Goal: Information Seeking & Learning: Learn about a topic

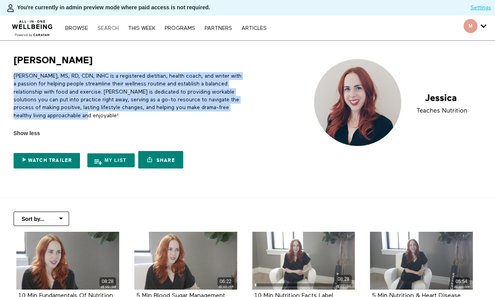
click at [106, 29] on link "Search" at bounding box center [108, 28] width 29 height 5
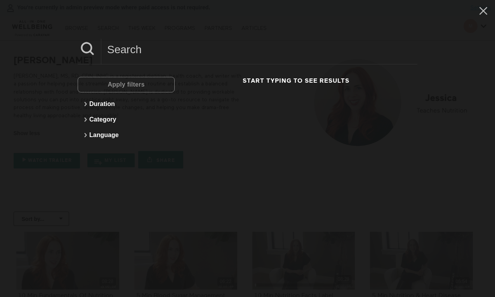
click at [129, 50] on input at bounding box center [259, 49] width 316 height 21
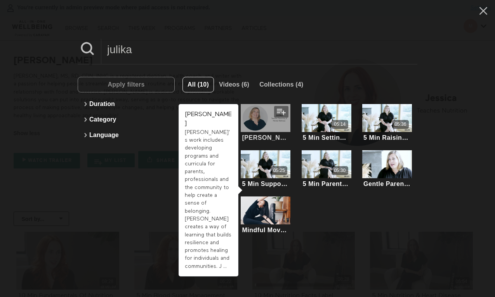
type input "julika"
click at [258, 118] on div at bounding box center [266, 118] width 50 height 28
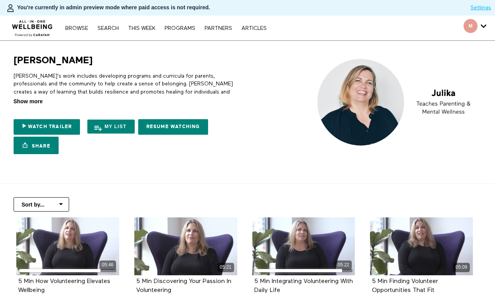
click at [37, 102] on span "Show more" at bounding box center [28, 102] width 29 height 8
click at [0, 0] on input "Show more Show less" at bounding box center [0, 0] width 0 height 0
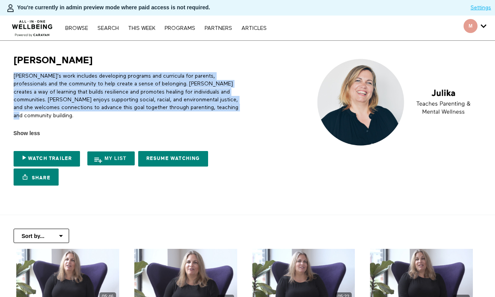
drag, startPoint x: 189, startPoint y: 110, endPoint x: 13, endPoint y: 78, distance: 178.8
click at [14, 78] on p "Julika's work includes developing programs and curricula for parents, professio…" at bounding box center [130, 95] width 232 height 47
copy p "Julika's work includes developing programs and curricula for parents, professio…"
click at [110, 28] on link "Search" at bounding box center [108, 28] width 29 height 5
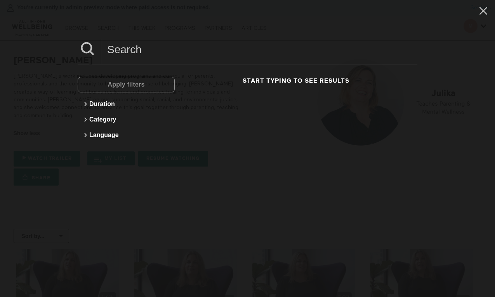
click at [139, 53] on input at bounding box center [259, 49] width 316 height 21
paste input "Kaitlyn Bruneau"
drag, startPoint x: 144, startPoint y: 52, endPoint x: 256, endPoint y: 54, distance: 111.9
click at [256, 54] on input "Kaitlyn Bruneau" at bounding box center [259, 49] width 316 height 21
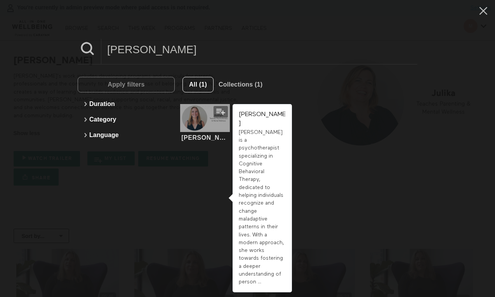
type input "Kaitlyn"
click at [193, 130] on div at bounding box center [205, 118] width 50 height 28
click at [209, 125] on div at bounding box center [205, 118] width 50 height 28
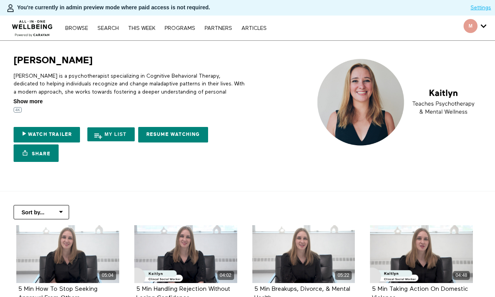
click at [35, 103] on span "Show more" at bounding box center [28, 102] width 29 height 8
click at [0, 0] on input "Show more Show less" at bounding box center [0, 0] width 0 height 0
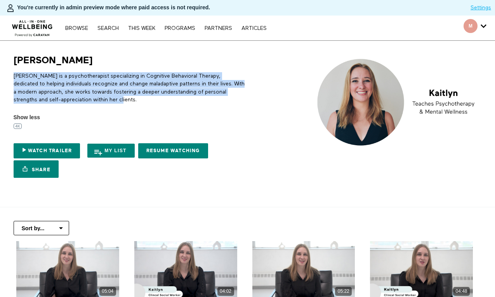
drag, startPoint x: 137, startPoint y: 98, endPoint x: 12, endPoint y: 76, distance: 127.1
click at [12, 76] on div "Kaitlyn Kaitlyn is a psychotherapist specializing in Cognitive Behavioral Thera…" at bounding box center [127, 117] width 236 height 127
copy p "Kaitlyn is a psychotherapist specializing in Cognitive Behavioral Therapy, dedi…"
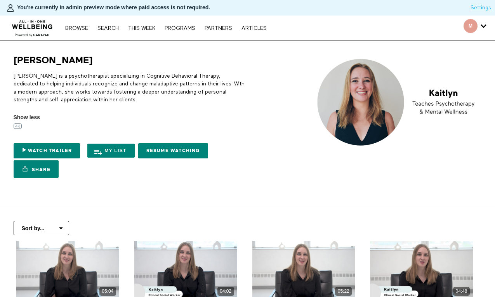
click at [113, 25] on div "Browse Search THIS WEEK PROGRAMS PARTNERS ARTICLES Account settings Manage Subs…" at bounding box center [165, 28] width 209 height 6
click at [113, 27] on link "Search" at bounding box center [108, 28] width 29 height 5
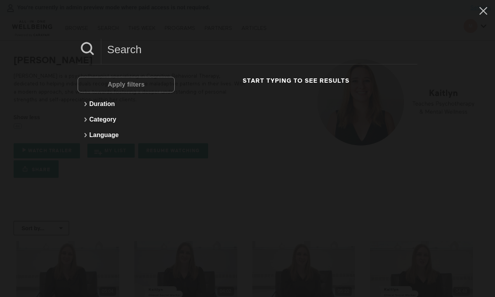
click at [244, 51] on input at bounding box center [259, 49] width 316 height 21
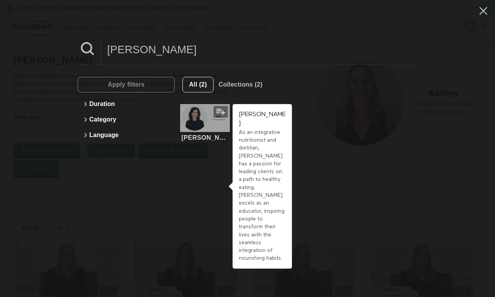
type input "kim"
click at [202, 124] on div at bounding box center [205, 118] width 50 height 28
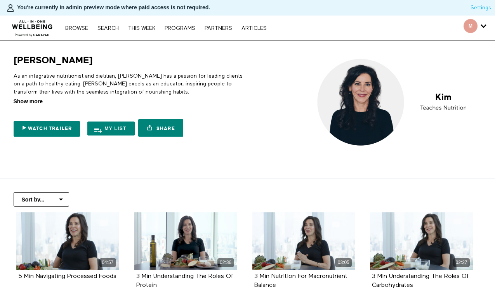
click at [37, 103] on span "Show more" at bounding box center [28, 102] width 29 height 8
click at [0, 0] on input "Show more Show less" at bounding box center [0, 0] width 0 height 0
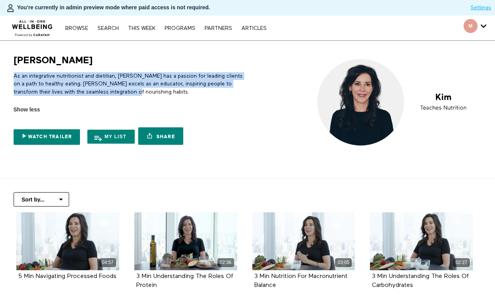
drag, startPoint x: 130, startPoint y: 92, endPoint x: 14, endPoint y: 78, distance: 116.3
click at [14, 78] on p "As an integrative nutritionist and dietitian, Kim has a passion for leading cli…" at bounding box center [130, 84] width 232 height 24
copy p "As an integrative nutritionist and dietitian, Kim has a passion for leading cli…"
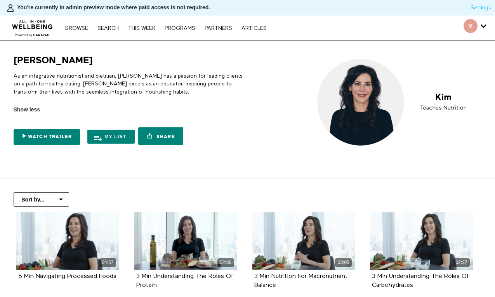
click at [112, 24] on nav "Browse Search THIS WEEK PROGRAMS PARTNERS ARTICLES Account settings Manage Subs…" at bounding box center [165, 28] width 209 height 8
click at [116, 26] on link "Search" at bounding box center [108, 28] width 29 height 5
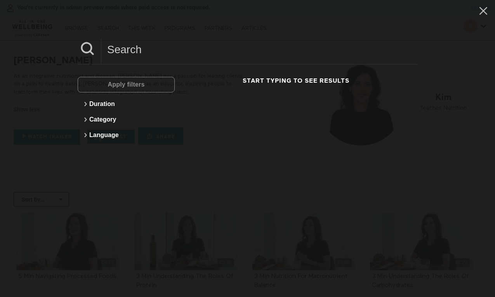
click at [153, 37] on div "Apply filters Duration Category Language Start typing to see results" at bounding box center [247, 148] width 495 height 297
click at [144, 51] on input at bounding box center [259, 49] width 316 height 21
paste input "Laura"
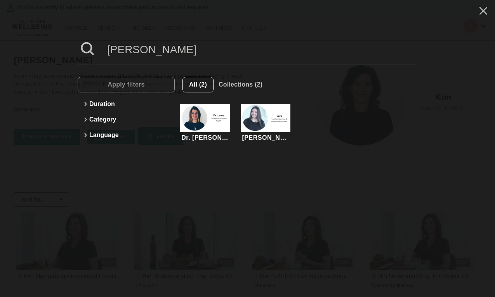
type input "Laura"
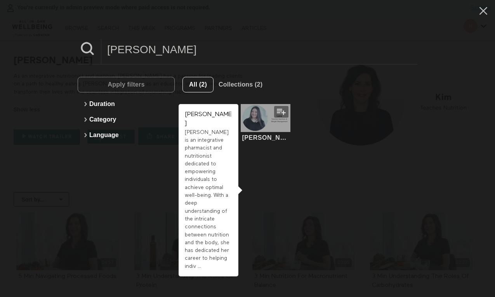
click at [256, 129] on div at bounding box center [266, 118] width 50 height 28
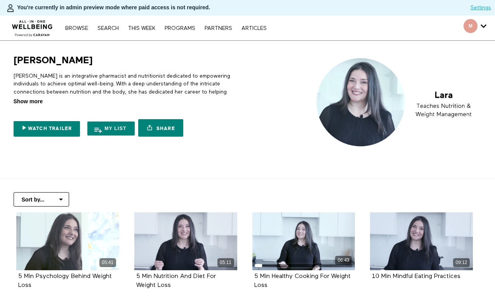
click at [38, 102] on span "Show more" at bounding box center [28, 102] width 29 height 8
click at [0, 0] on input "Show more Show less" at bounding box center [0, 0] width 0 height 0
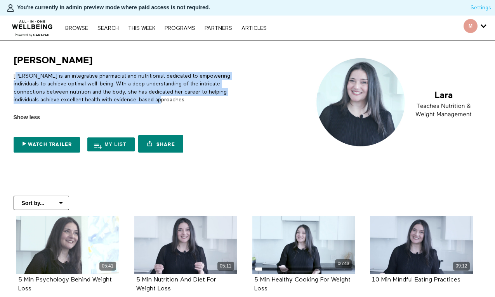
drag, startPoint x: 147, startPoint y: 98, endPoint x: 15, endPoint y: 72, distance: 134.6
click at [15, 72] on p "[PERSON_NAME] is an integrative pharmacist and nutritionist dedicated to empowe…" at bounding box center [130, 87] width 232 height 31
drag, startPoint x: 14, startPoint y: 75, endPoint x: 171, endPoint y: 101, distance: 159.8
click at [171, 101] on p "[PERSON_NAME] is an integrative pharmacist and nutritionist dedicated to empowe…" at bounding box center [130, 87] width 232 height 31
copy p "[PERSON_NAME] is an integrative pharmacist and nutritionist dedicated to empowe…"
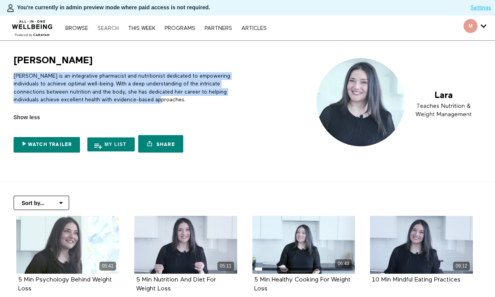
click at [112, 29] on link "Search" at bounding box center [108, 28] width 29 height 5
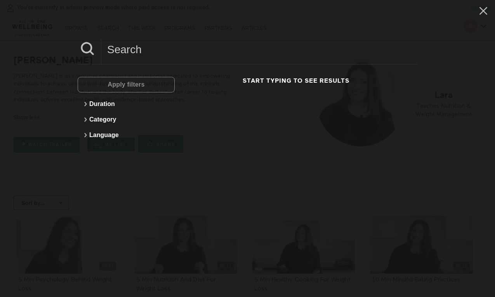
click at [214, 58] on input at bounding box center [259, 49] width 316 height 21
paste input "[PERSON_NAME]"
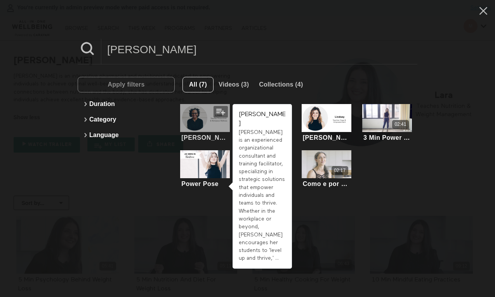
type input "[PERSON_NAME]"
click at [217, 128] on div at bounding box center [205, 118] width 50 height 28
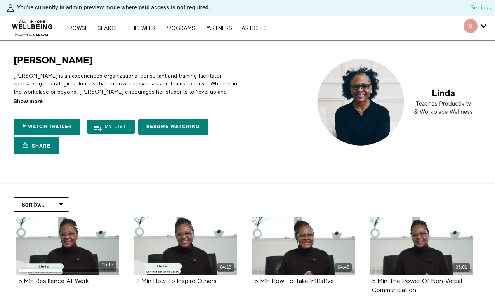
click at [38, 103] on span "Show more" at bounding box center [28, 102] width 29 height 8
click at [0, 0] on input "Show more Show less" at bounding box center [0, 0] width 0 height 0
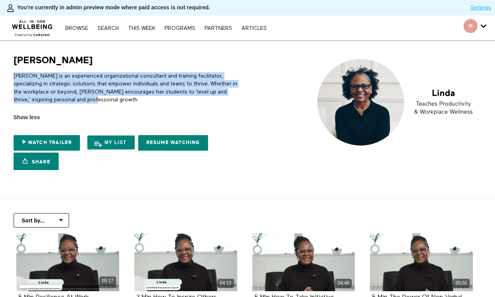
drag, startPoint x: 80, startPoint y: 98, endPoint x: 11, endPoint y: 70, distance: 74.7
click at [11, 70] on div "[PERSON_NAME] [PERSON_NAME] is an experienced organizational consultant and tra…" at bounding box center [127, 114] width 236 height 120
copy p "[PERSON_NAME] is an experienced organizational consultant and training facilita…"
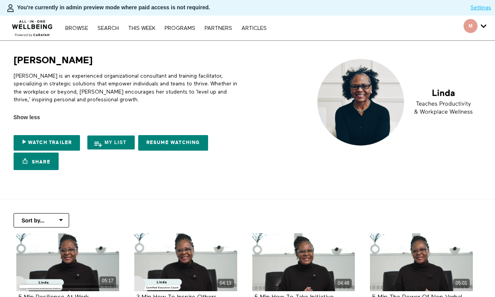
click at [109, 34] on div "Browse Search THIS WEEK PROGRAMS PARTNERS ARTICLES Account settings Manage Subs…" at bounding box center [170, 28] width 341 height 25
click at [115, 31] on link "Search" at bounding box center [108, 28] width 29 height 5
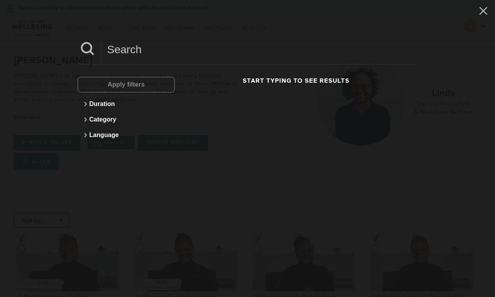
click at [124, 54] on input at bounding box center [259, 49] width 316 height 21
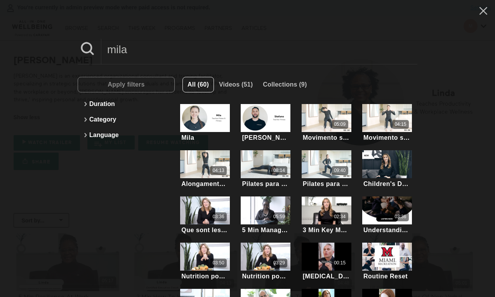
drag, startPoint x: 166, startPoint y: 49, endPoint x: 99, endPoint y: 52, distance: 66.5
click at [99, 52] on div "mila" at bounding box center [248, 52] width 340 height 26
paste input "Sabrih Short"
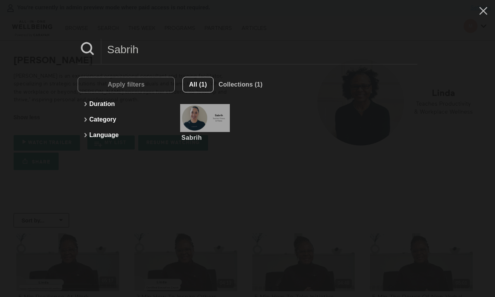
type input "Sabrih"
click at [181, 130] on div at bounding box center [205, 118] width 50 height 28
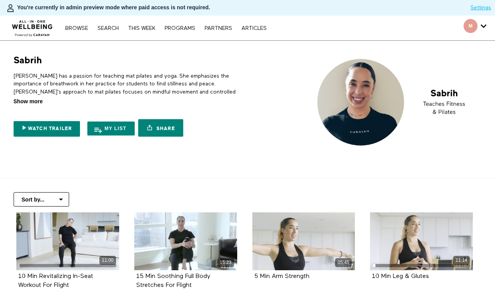
click at [35, 99] on span "Show more" at bounding box center [28, 102] width 29 height 8
click at [0, 0] on input "Show more Show less" at bounding box center [0, 0] width 0 height 0
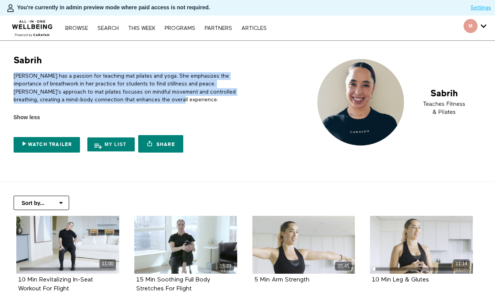
drag, startPoint x: 137, startPoint y: 99, endPoint x: 17, endPoint y: 72, distance: 122.6
click at [17, 72] on div "Sabrih has a passion for teaching mat pilates and yoga. She emphasizes the impo…" at bounding box center [130, 93] width 232 height 55
copy p "Sabrih has a passion for teaching mat pilates and yoga. She emphasizes the impo…"
click at [105, 28] on link "Search" at bounding box center [108, 28] width 29 height 5
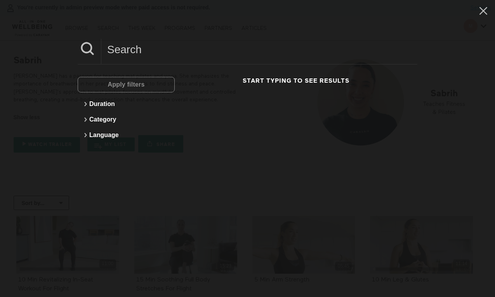
click at [120, 49] on input at bounding box center [259, 49] width 316 height 21
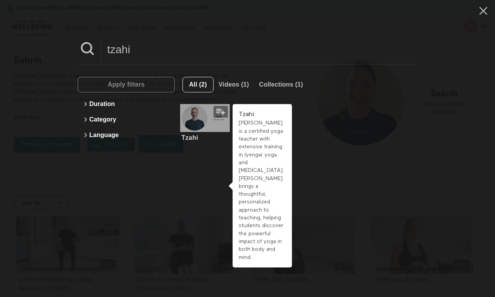
type input "tzahi"
click at [205, 129] on div at bounding box center [205, 118] width 50 height 28
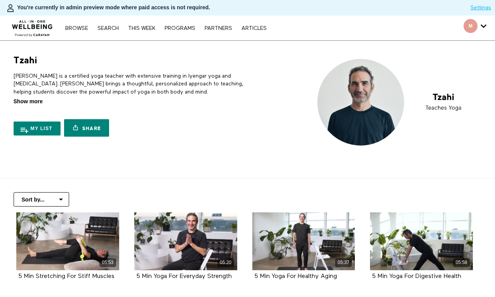
click at [34, 103] on span "Show more" at bounding box center [28, 102] width 29 height 8
click at [0, 0] on input "Show more Show less" at bounding box center [0, 0] width 0 height 0
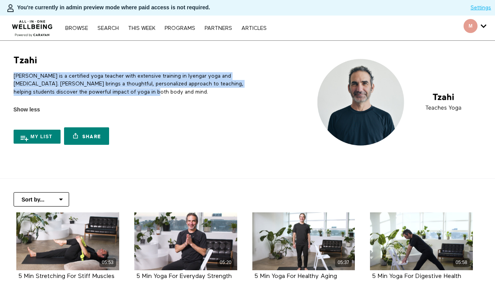
drag, startPoint x: 145, startPoint y: 96, endPoint x: 11, endPoint y: 76, distance: 135.1
click at [11, 76] on div "Tzahi [PERSON_NAME] is a certified yoga teacher with extensive training in Iyen…" at bounding box center [127, 101] width 236 height 94
copy p "[PERSON_NAME] is a certified yoga teacher with extensive training in Iyengar yo…"
